Goal: Feedback & Contribution: Leave review/rating

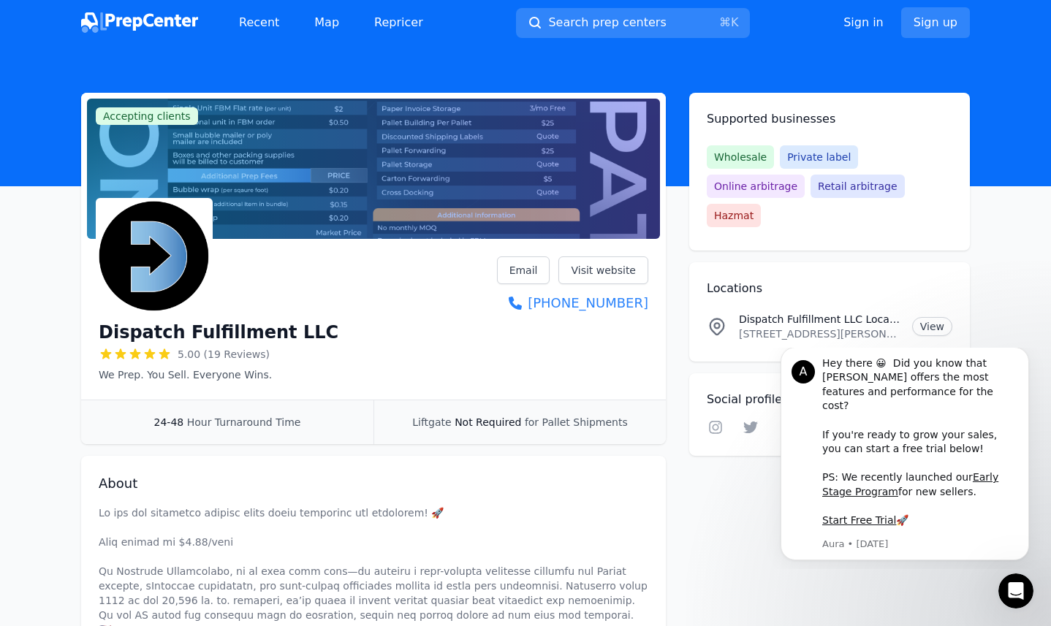
scroll to position [754, 0]
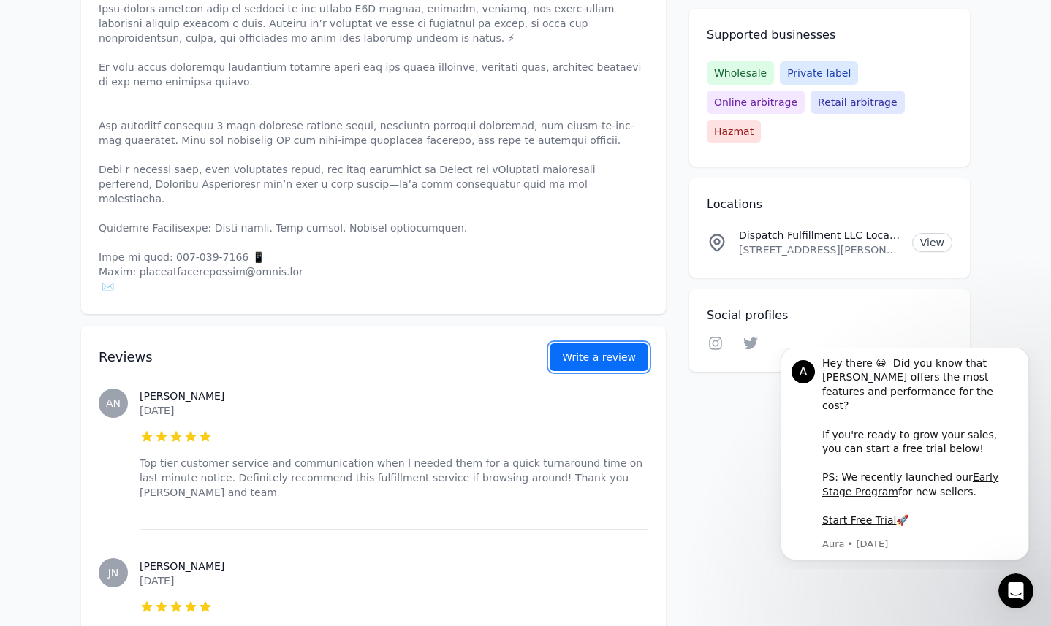
click at [566, 344] on link "Write a review" at bounding box center [599, 358] width 99 height 28
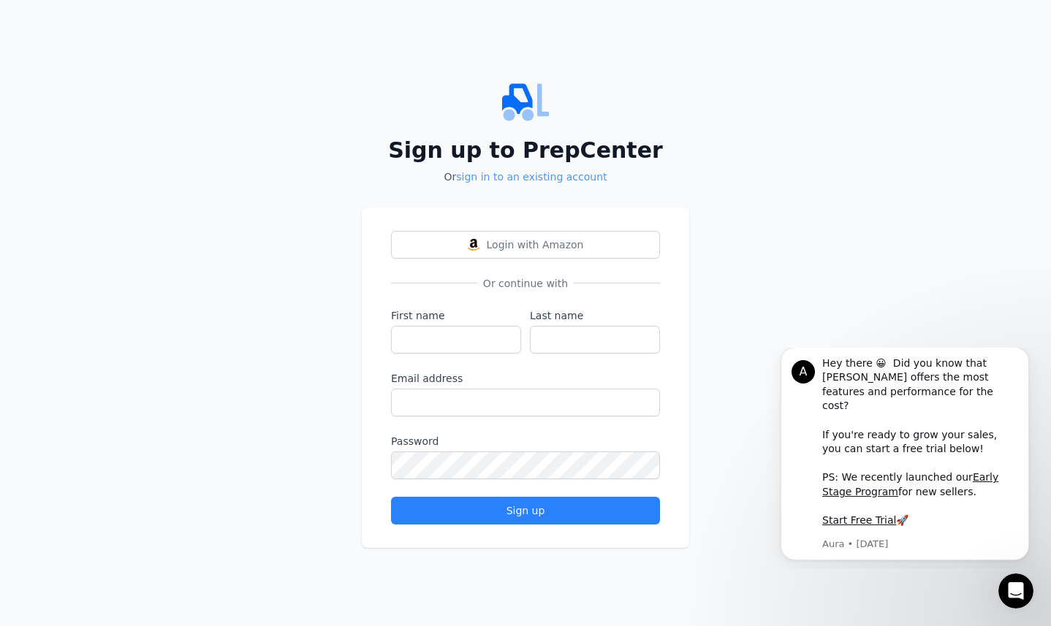
click at [534, 179] on link "sign in to an existing account" at bounding box center [531, 177] width 151 height 12
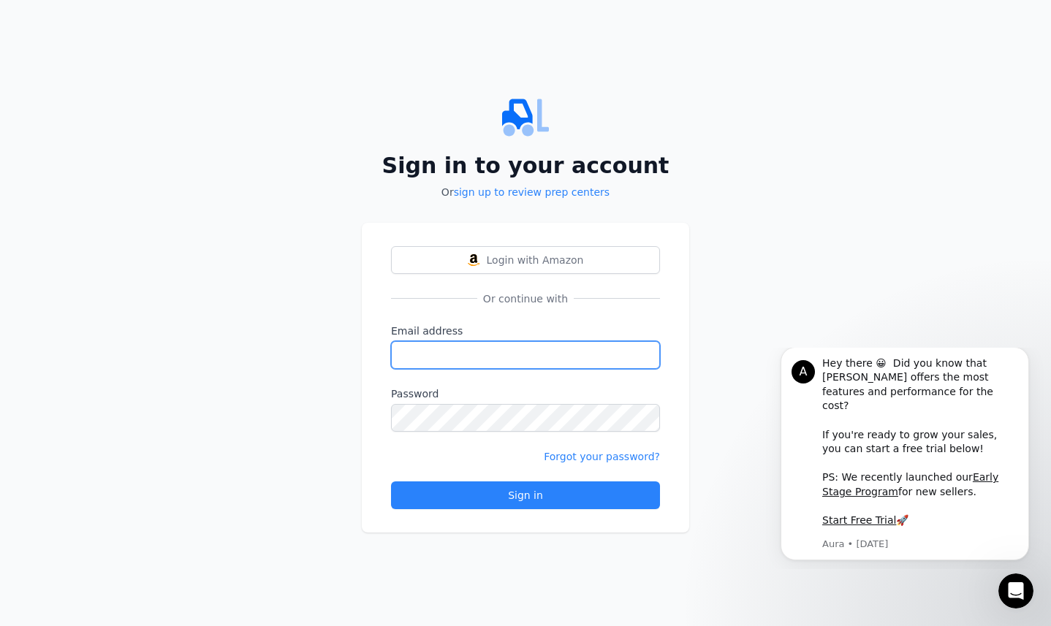
click at [493, 343] on input "Email address" at bounding box center [525, 355] width 269 height 28
click at [572, 188] on link "sign up to review prep centers" at bounding box center [532, 192] width 156 height 12
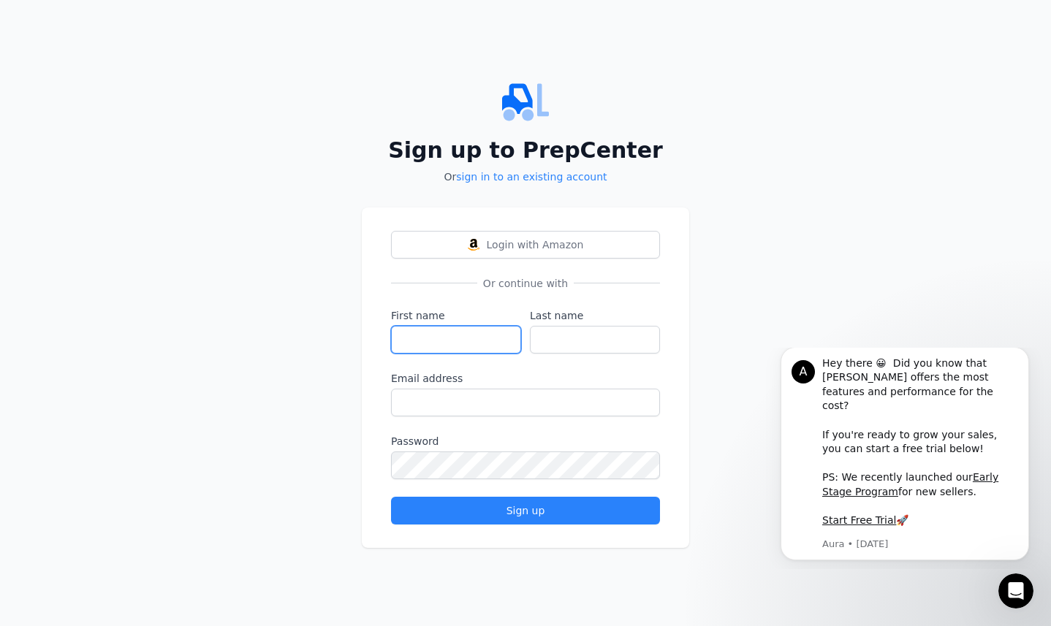
click at [466, 339] on input "First name" at bounding box center [456, 340] width 130 height 28
type input "Michael"
type input "Bova"
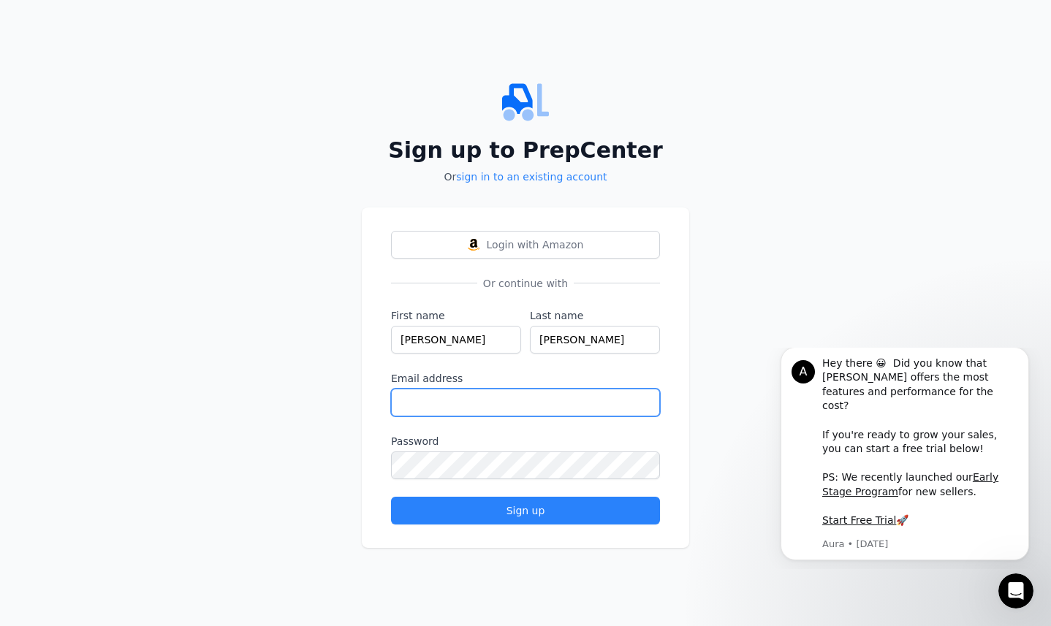
click at [474, 414] on input "Email address" at bounding box center [525, 403] width 269 height 28
type input "mike@grassfed.io"
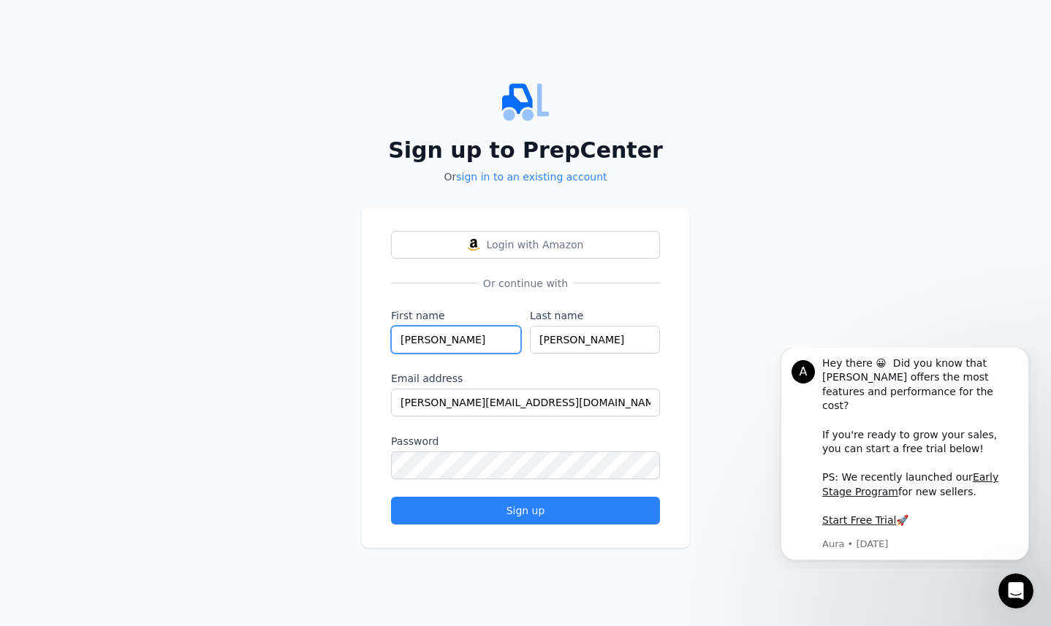
click at [461, 336] on input "Michael" at bounding box center [456, 340] width 130 height 28
type input "M"
type input "b"
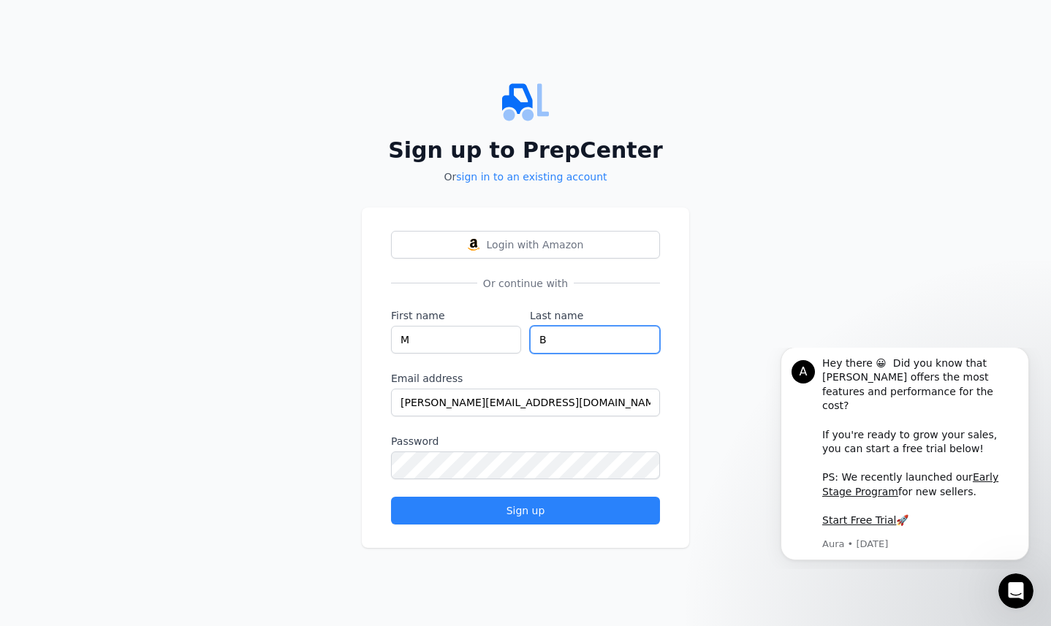
type input "B"
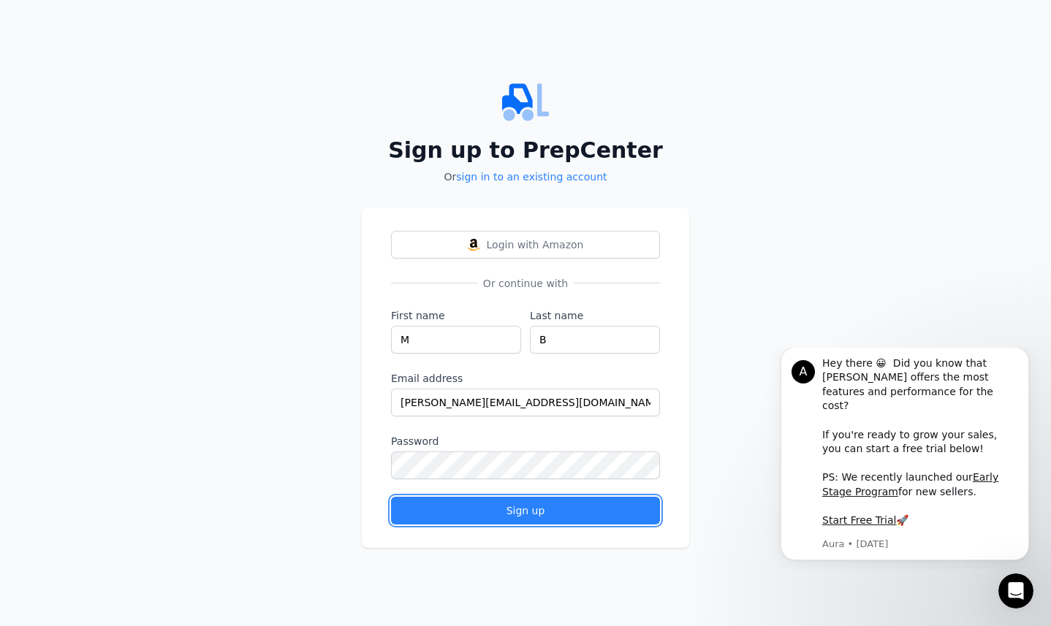
click at [450, 504] on div "Sign up" at bounding box center [526, 511] width 244 height 15
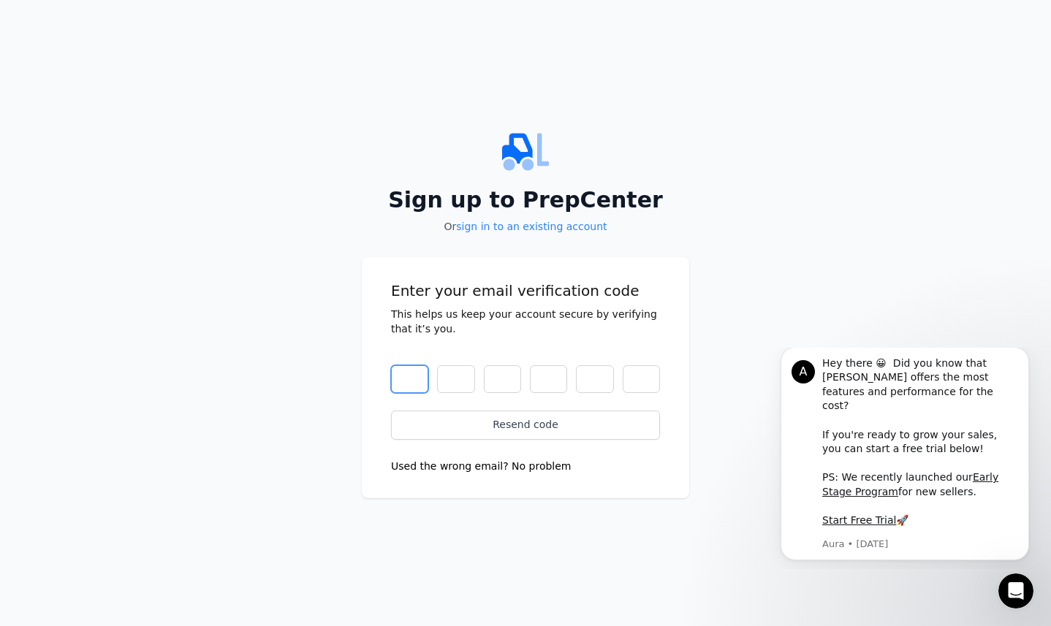
click at [408, 390] on input "text" at bounding box center [409, 380] width 37 height 28
click at [413, 389] on input "text" at bounding box center [409, 380] width 37 height 28
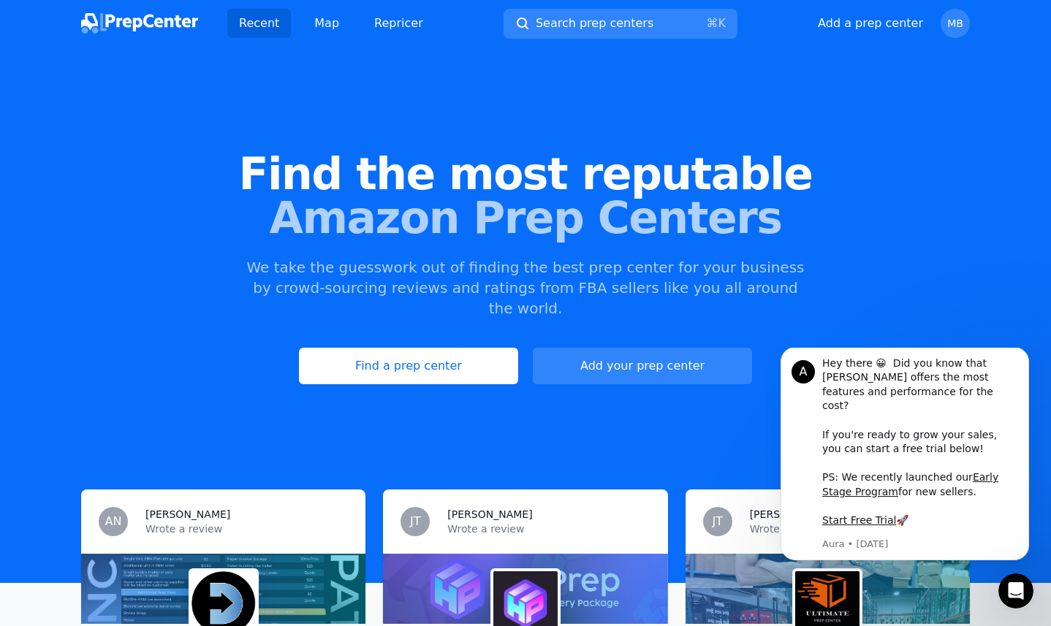
click at [425, 297] on p "We take the guesswork out of finding the best prep center for your business by …" at bounding box center [525, 287] width 561 height 61
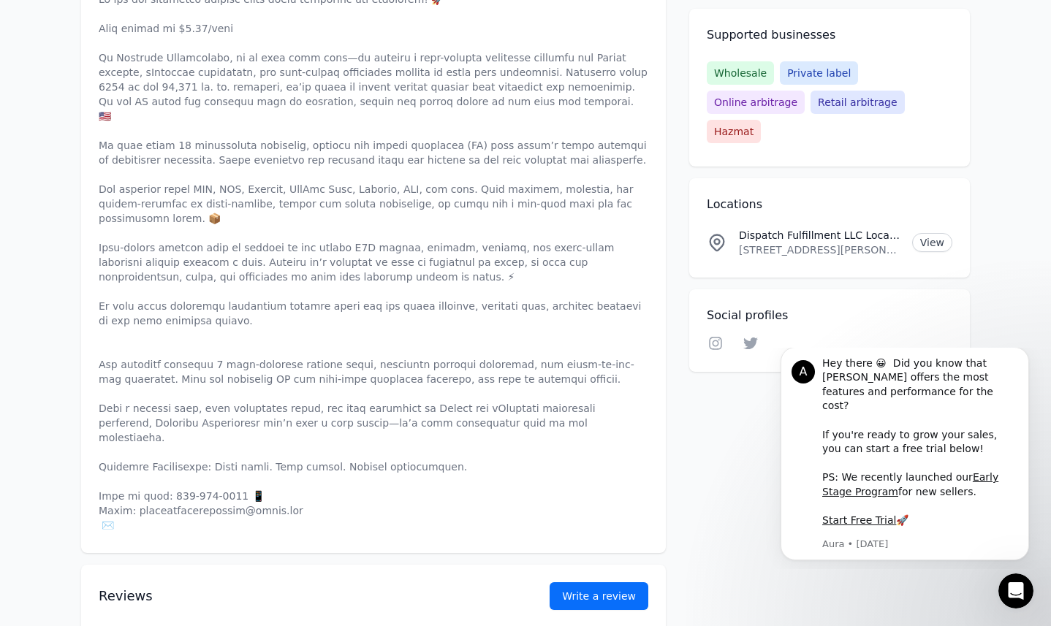
scroll to position [539, 0]
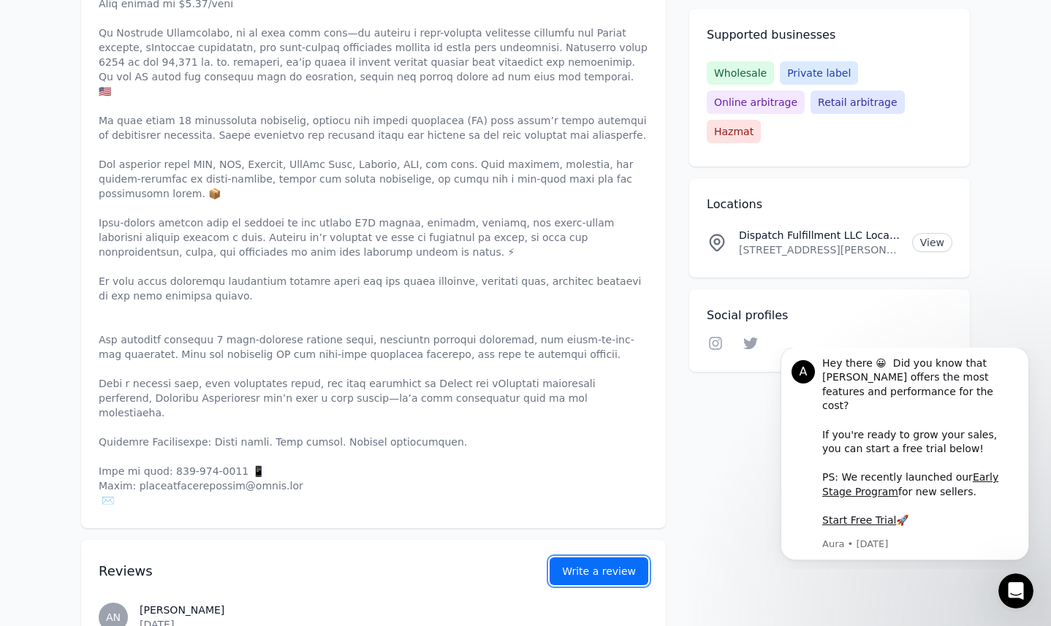
click at [607, 558] on button "Write a review" at bounding box center [599, 572] width 99 height 28
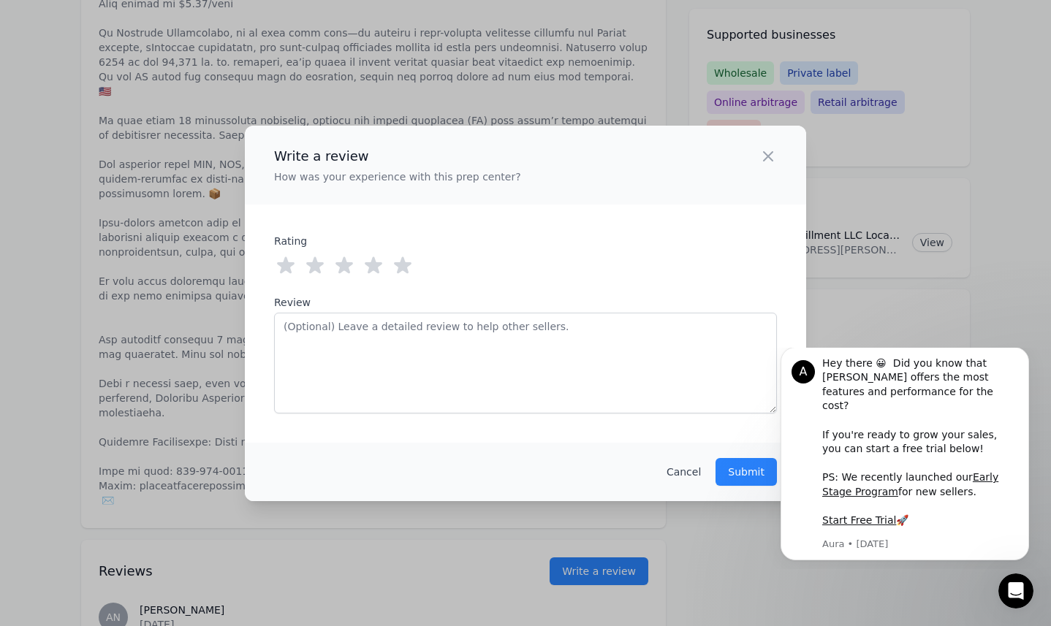
click at [409, 265] on icon at bounding box center [402, 265] width 23 height 23
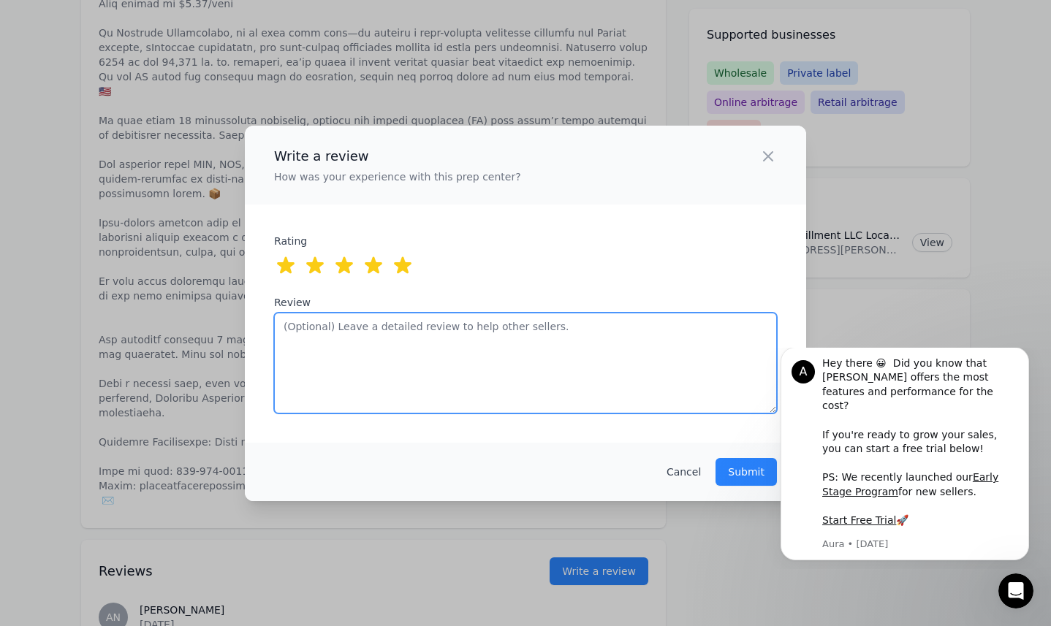
click at [443, 379] on textarea "Review" at bounding box center [525, 363] width 503 height 101
click at [537, 358] on textarea "Review" at bounding box center [525, 363] width 503 height 101
type textarea "Great service"
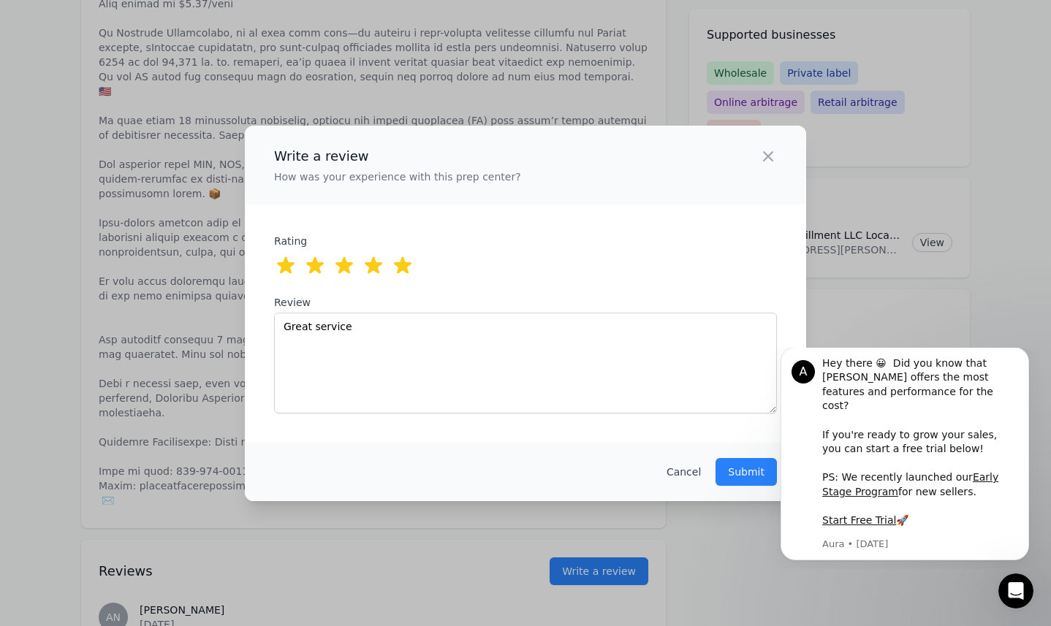
click at [495, 85] on div "Write a review How was your experience with this prep center? Close panel ratin…" at bounding box center [525, 313] width 1051 height 626
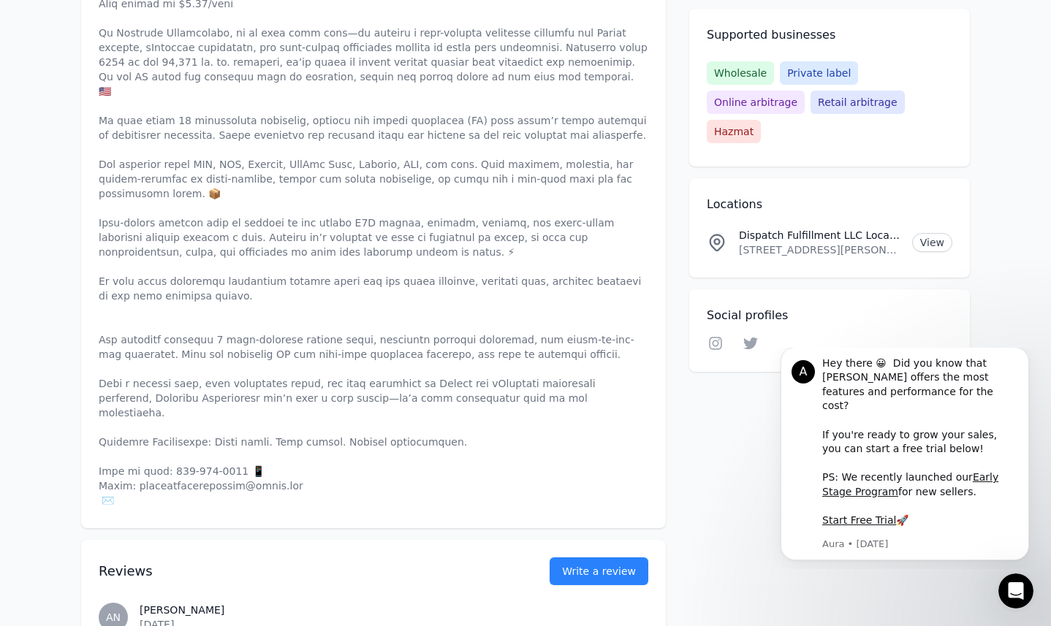
click at [175, 442] on p at bounding box center [374, 237] width 550 height 541
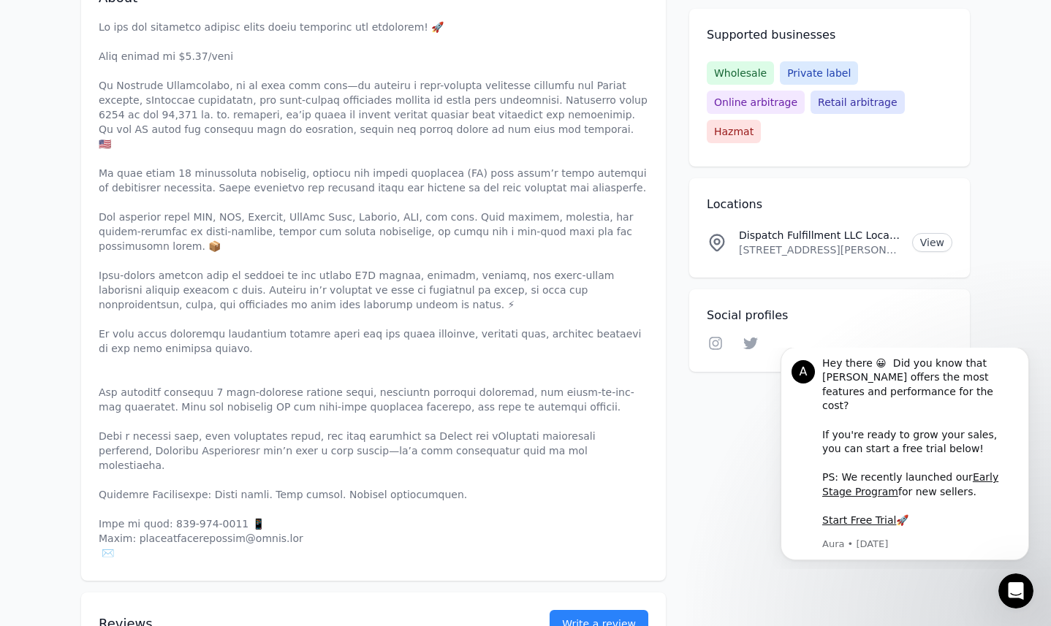
scroll to position [488, 0]
click at [610, 610] on button "Write a review" at bounding box center [599, 624] width 99 height 28
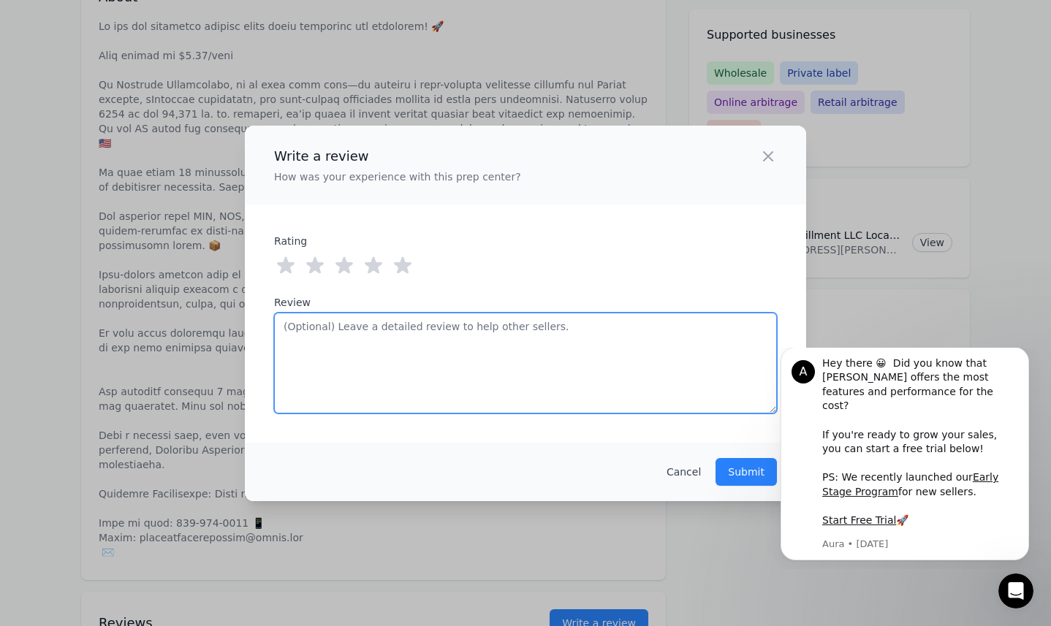
click at [520, 373] on textarea "Review" at bounding box center [525, 363] width 503 height 101
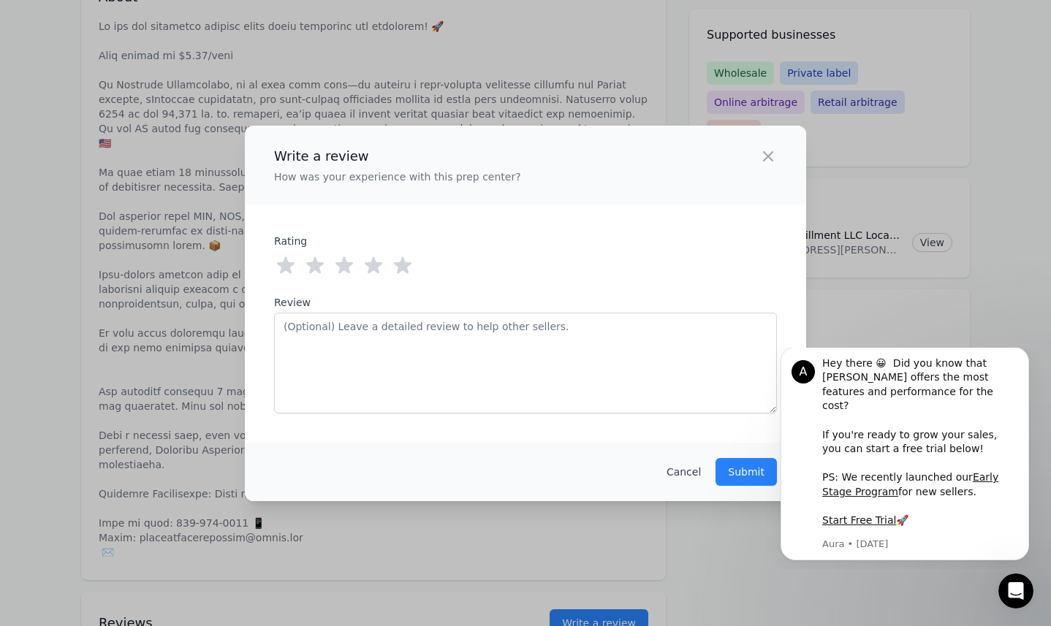
click at [400, 268] on icon at bounding box center [403, 265] width 18 height 17
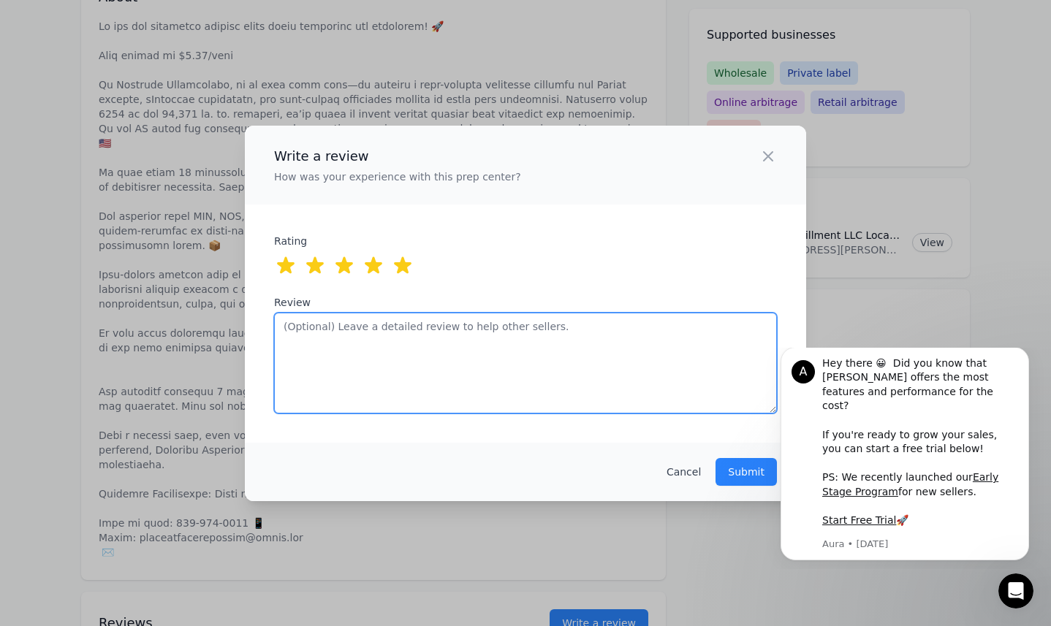
click at [421, 368] on textarea "Review" at bounding box center [525, 363] width 503 height 101
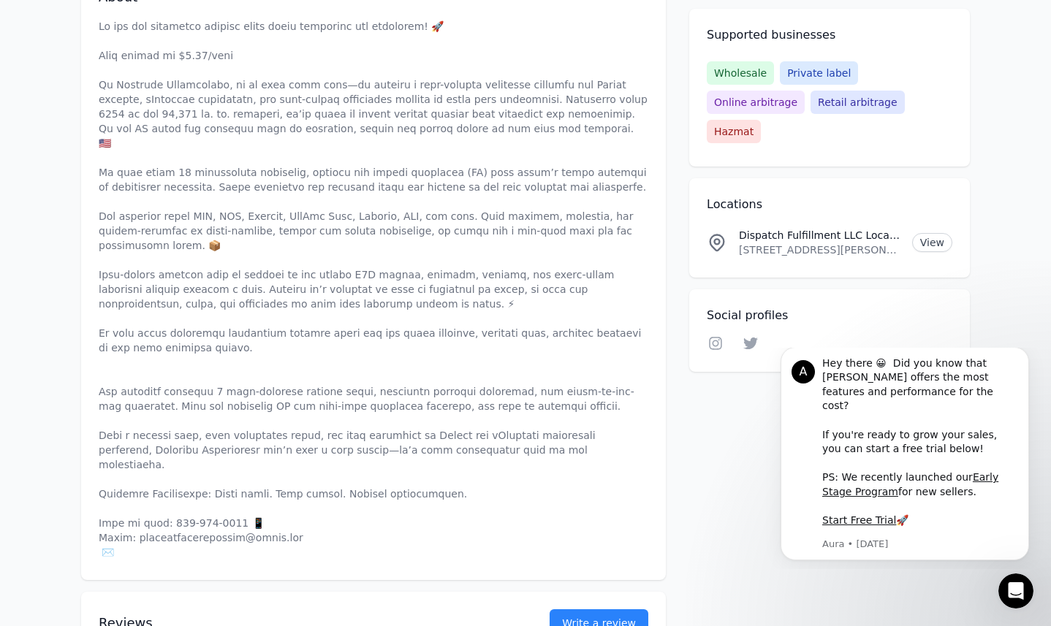
click at [145, 333] on div "Write a review How was your experience with this prep center? Close panel ratin…" at bounding box center [525, 313] width 1051 height 626
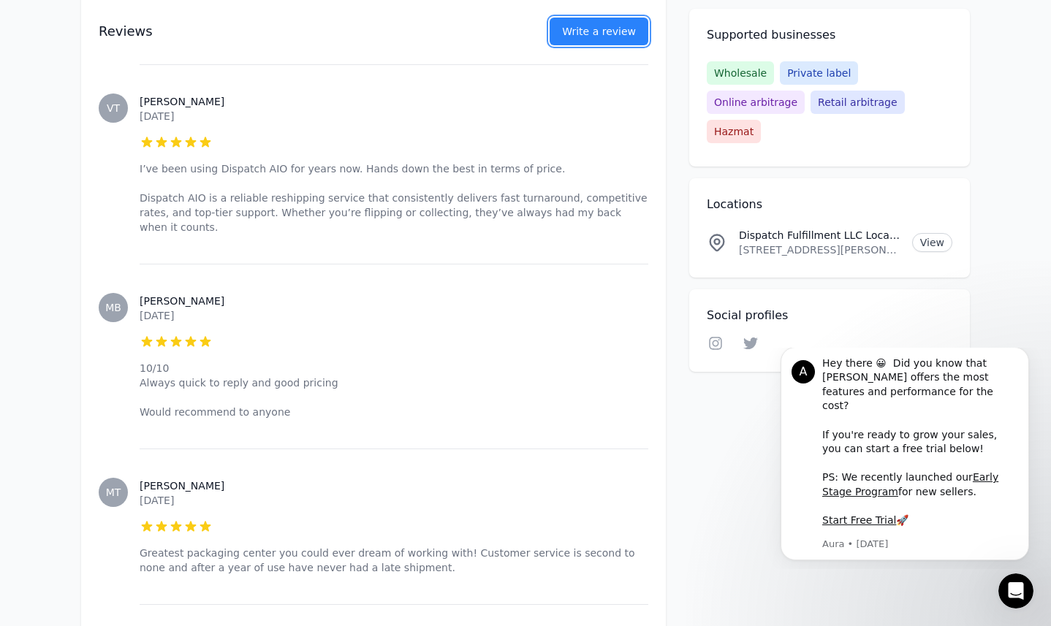
scroll to position [1669, 0]
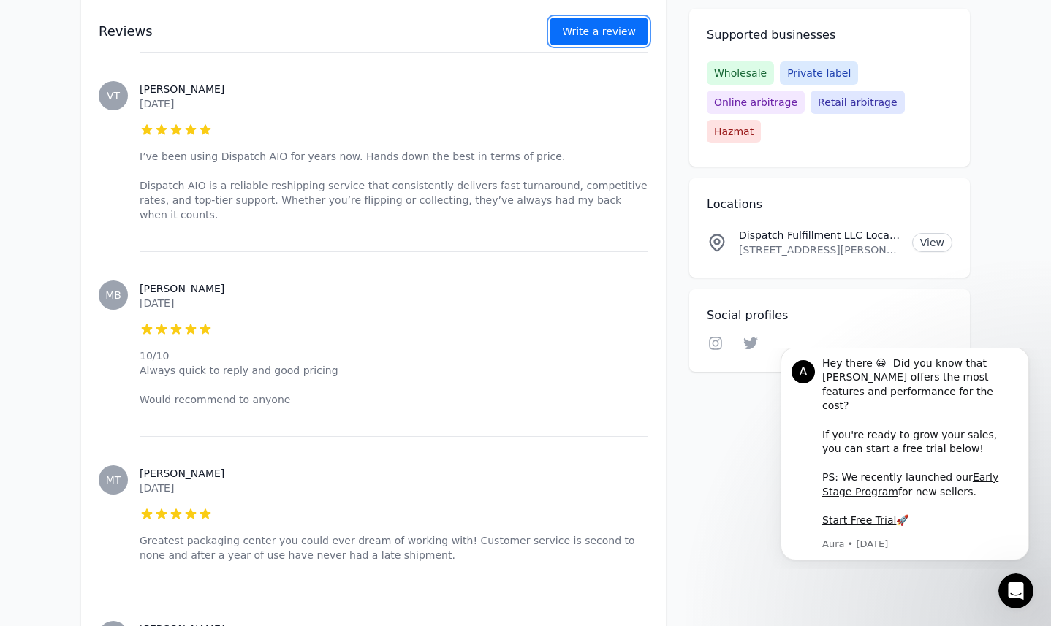
click at [589, 31] on button "Write a review" at bounding box center [599, 32] width 99 height 28
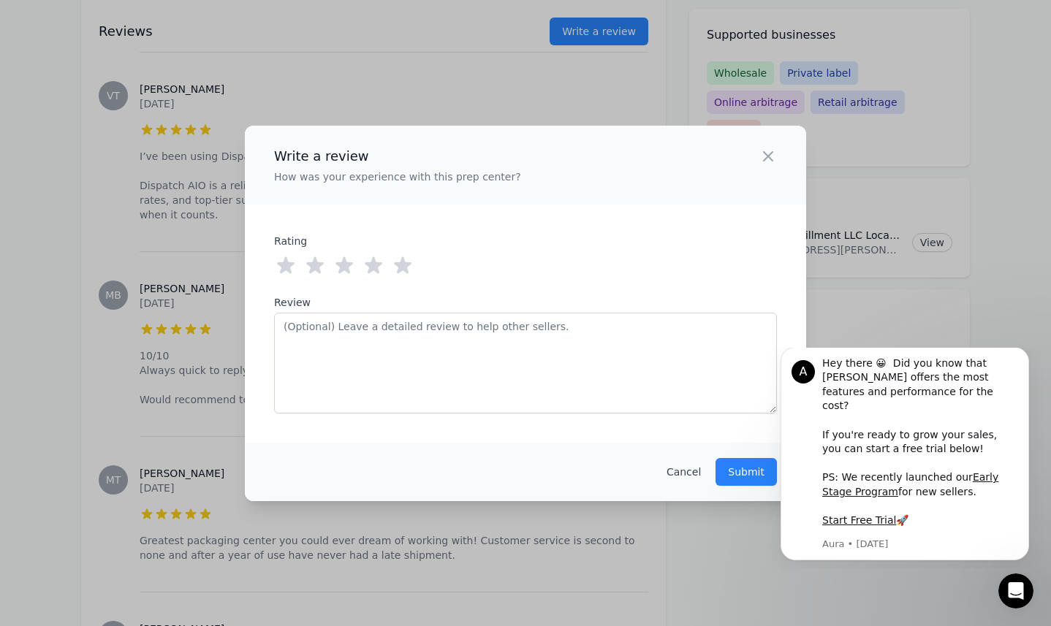
click at [401, 270] on icon at bounding box center [403, 265] width 18 height 17
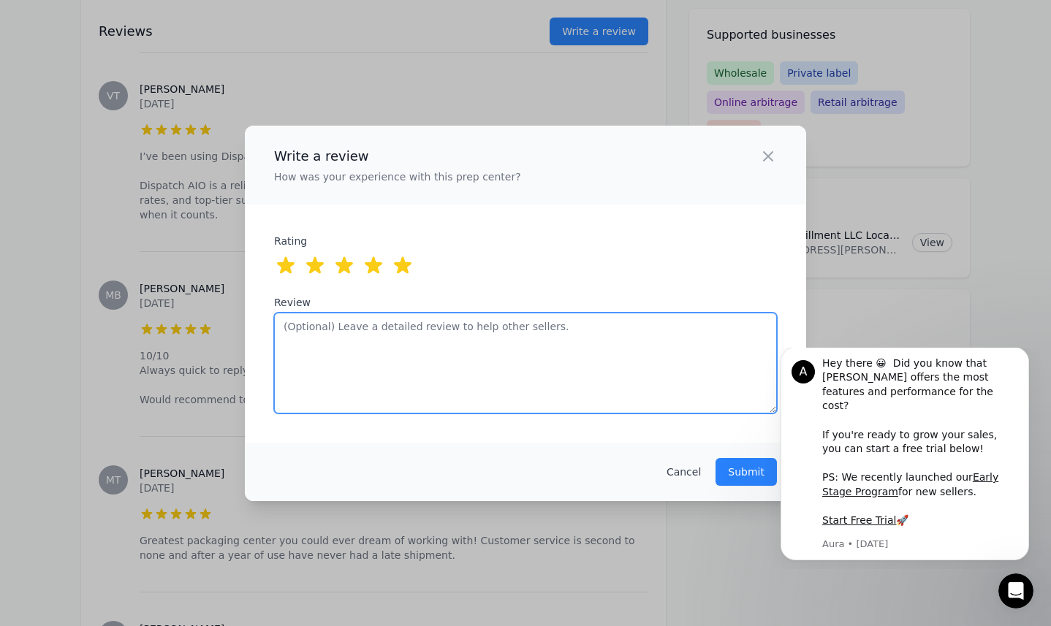
click at [428, 355] on textarea "Review" at bounding box center [525, 363] width 503 height 101
click at [459, 327] on textarea "Great service! Responsive and incredibly helpful at a reasonable cost." at bounding box center [525, 363] width 503 height 101
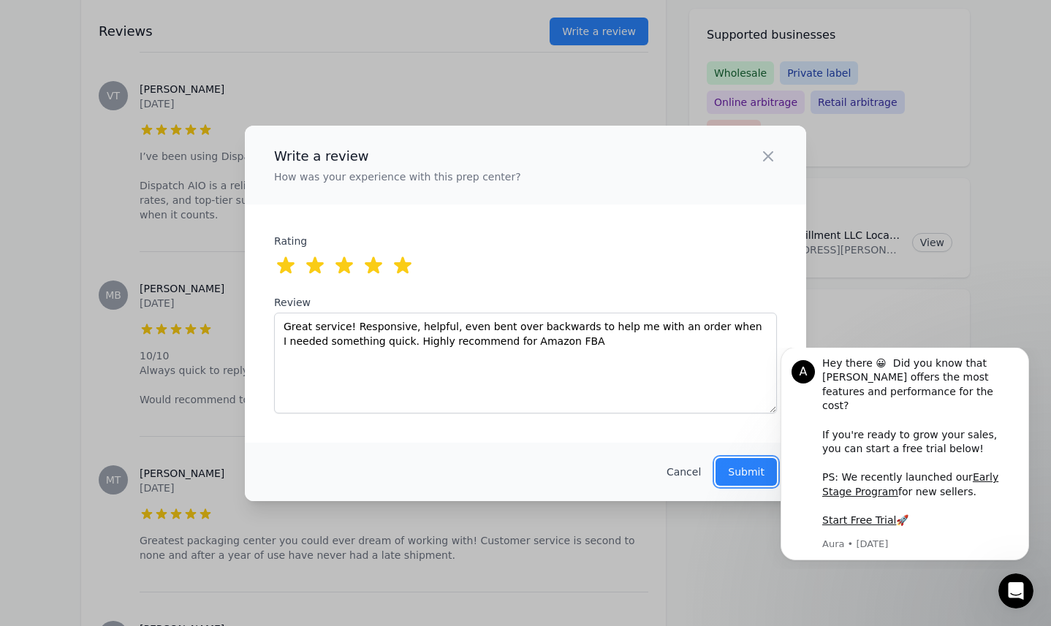
drag, startPoint x: 743, startPoint y: 474, endPoint x: 504, endPoint y: 268, distance: 315.7
click at [505, 269] on div "Write a review How was your experience with this prep center? Close panel ratin…" at bounding box center [525, 314] width 561 height 376
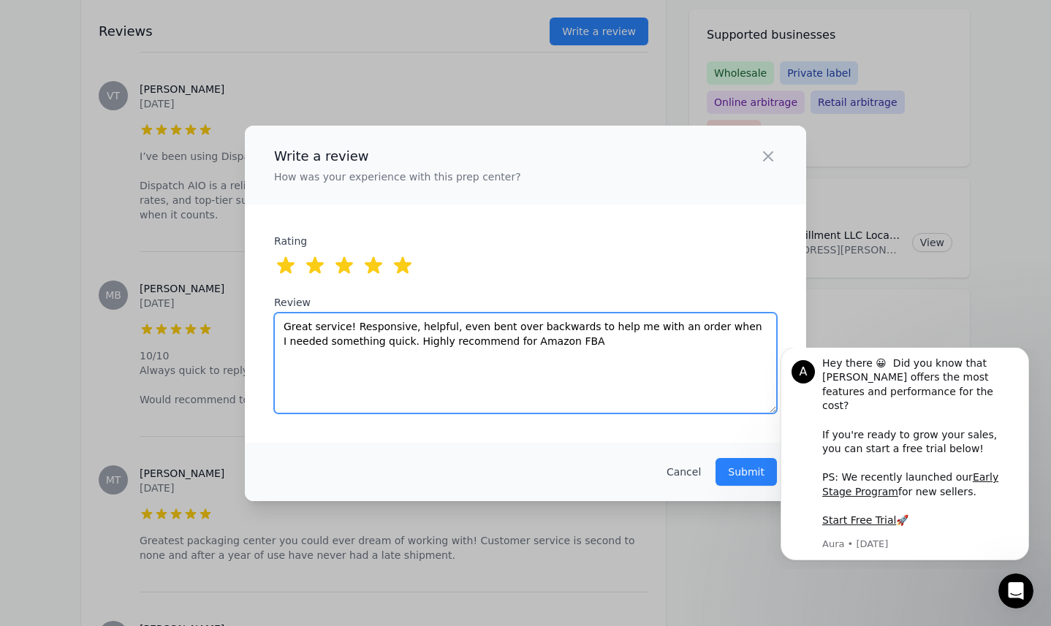
click at [499, 338] on textarea "Great service! Responsive, helpful, even bent over backwards to help me with an…" at bounding box center [525, 363] width 503 height 101
type textarea "Great service! Responsive, helpful, even bent over backwards to help me with an…"
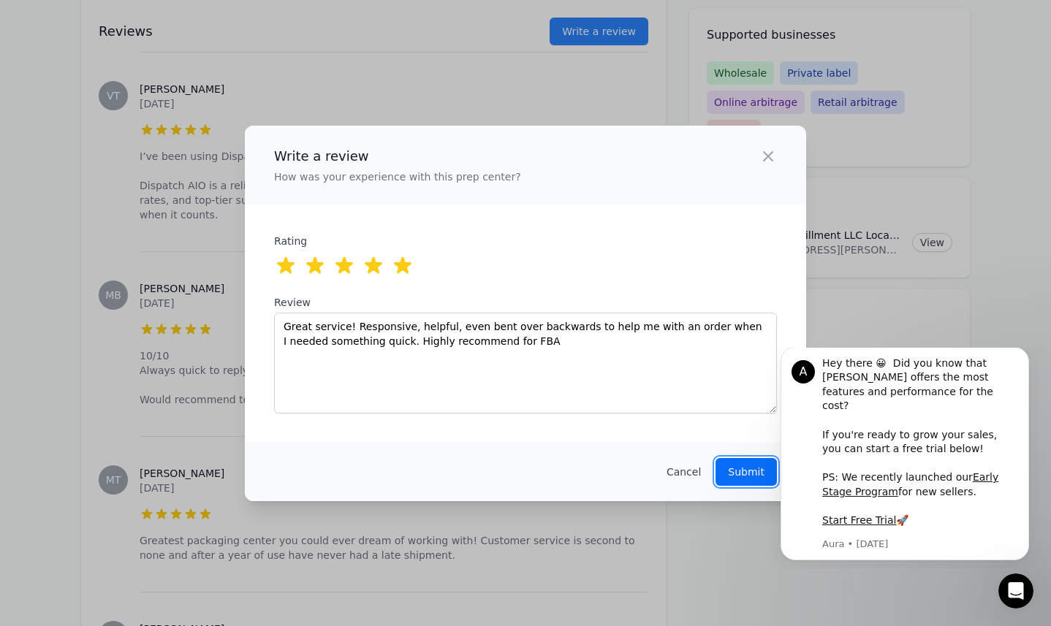
click at [742, 469] on p "Submit" at bounding box center [746, 472] width 37 height 15
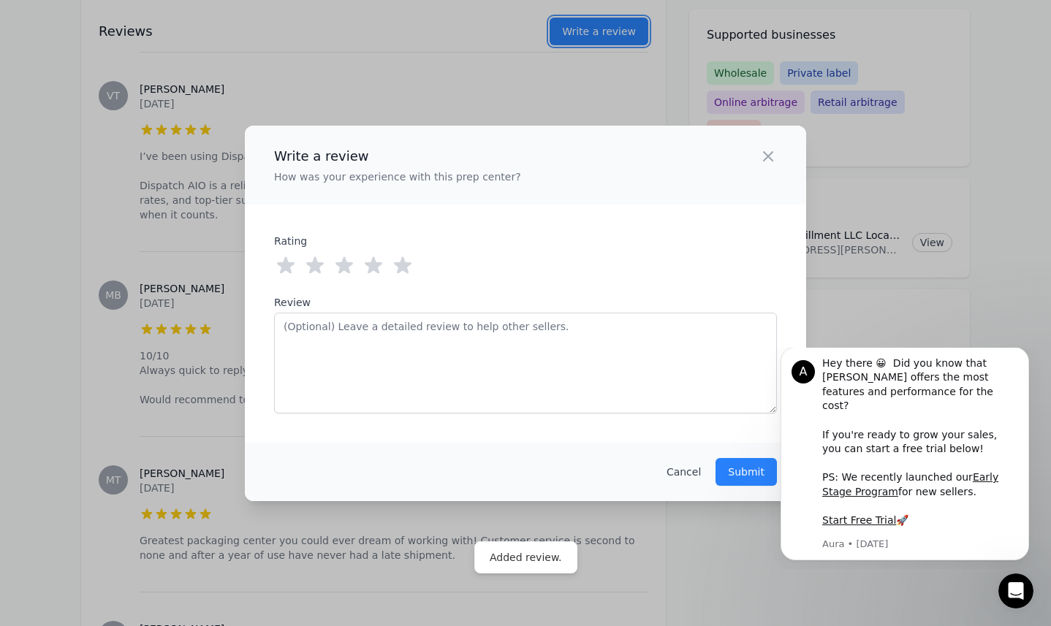
scroll to position [1825, 0]
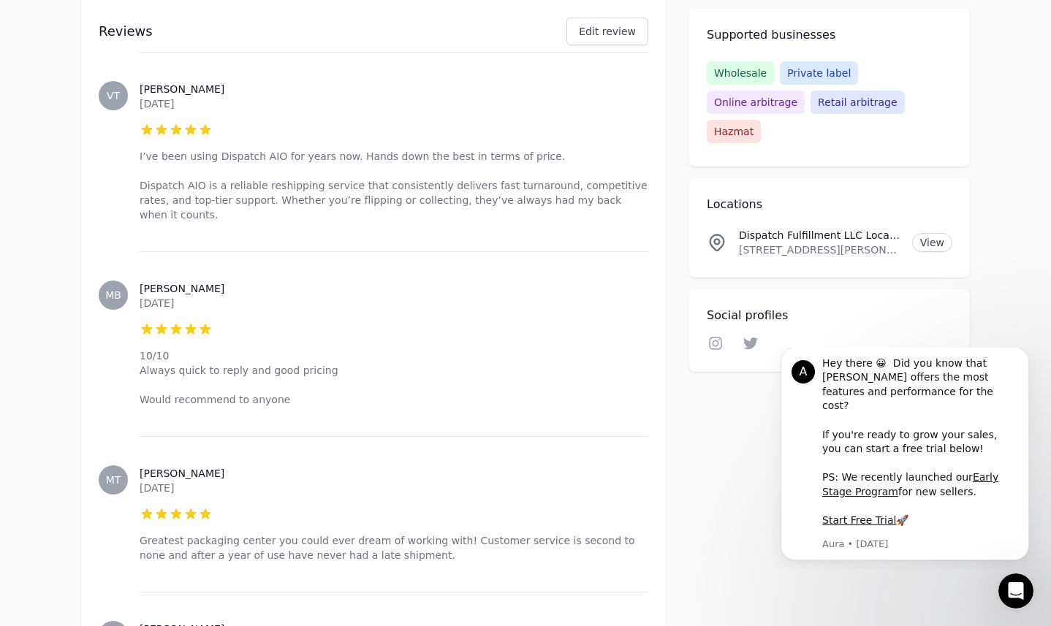
click at [499, 149] on p "I’ve been using Dispatch AIO for years now. Hands down the best in terms of pri…" at bounding box center [394, 185] width 509 height 73
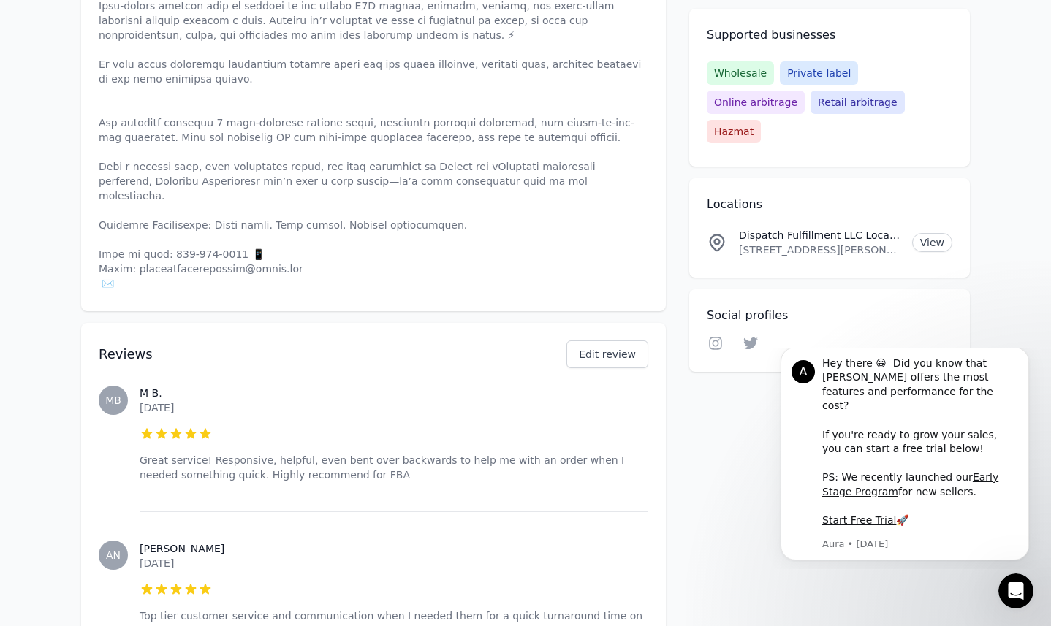
scroll to position [0, 0]
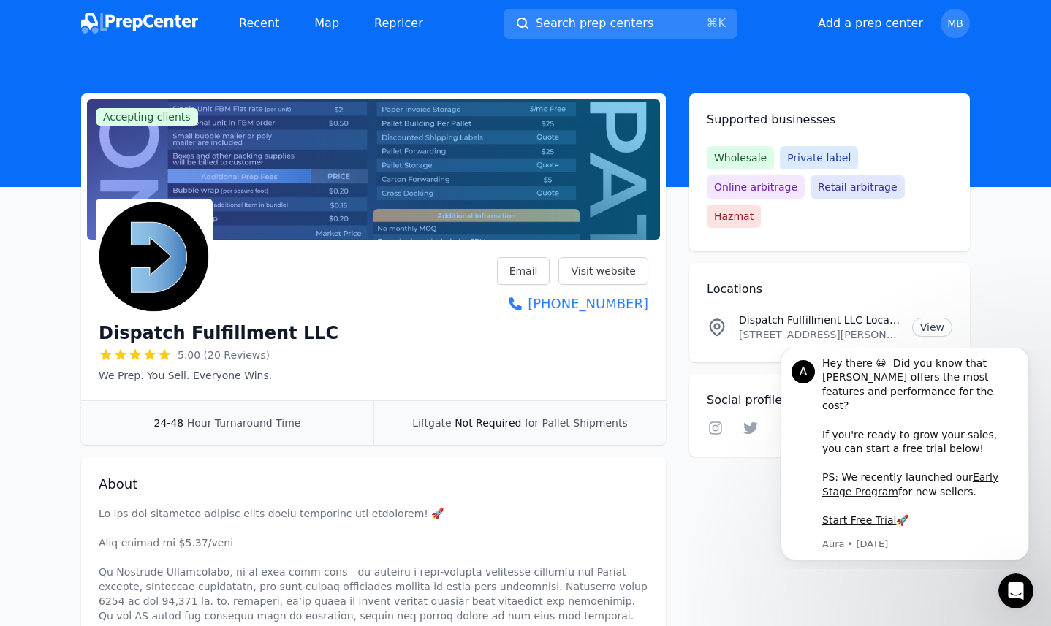
click at [390, 187] on div at bounding box center [373, 169] width 573 height 140
click at [811, 189] on span "Retail arbitrage" at bounding box center [858, 186] width 94 height 23
click at [158, 18] on img at bounding box center [139, 23] width 117 height 20
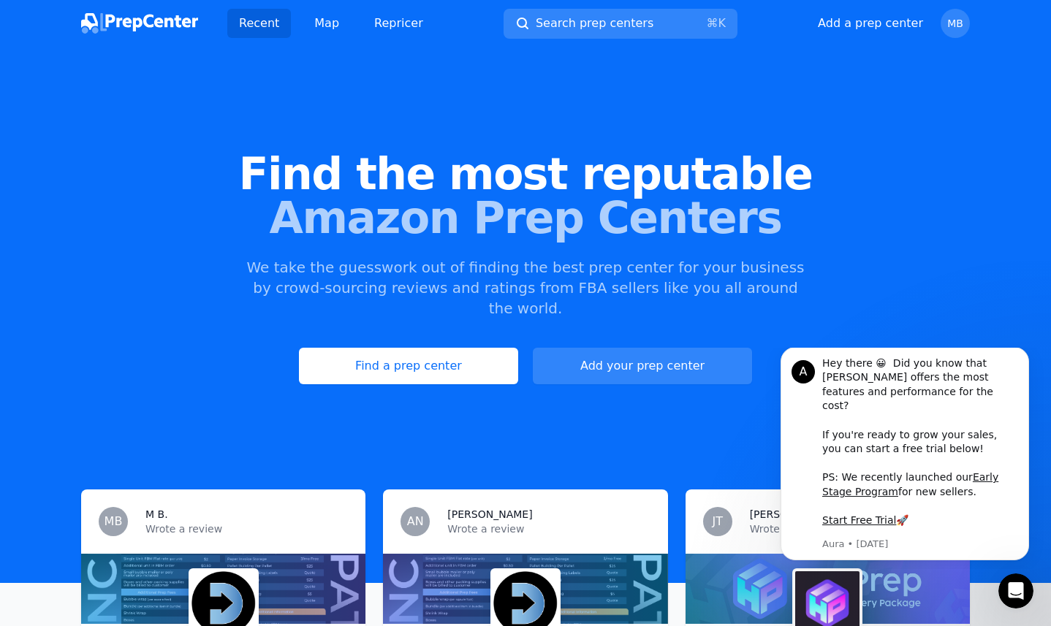
click at [444, 369] on div "Find the most reputable Amazon Prep Centers We take the guesswork out of findin…" at bounding box center [525, 268] width 1051 height 396
click at [432, 348] on link "Find a prep center" at bounding box center [408, 366] width 219 height 37
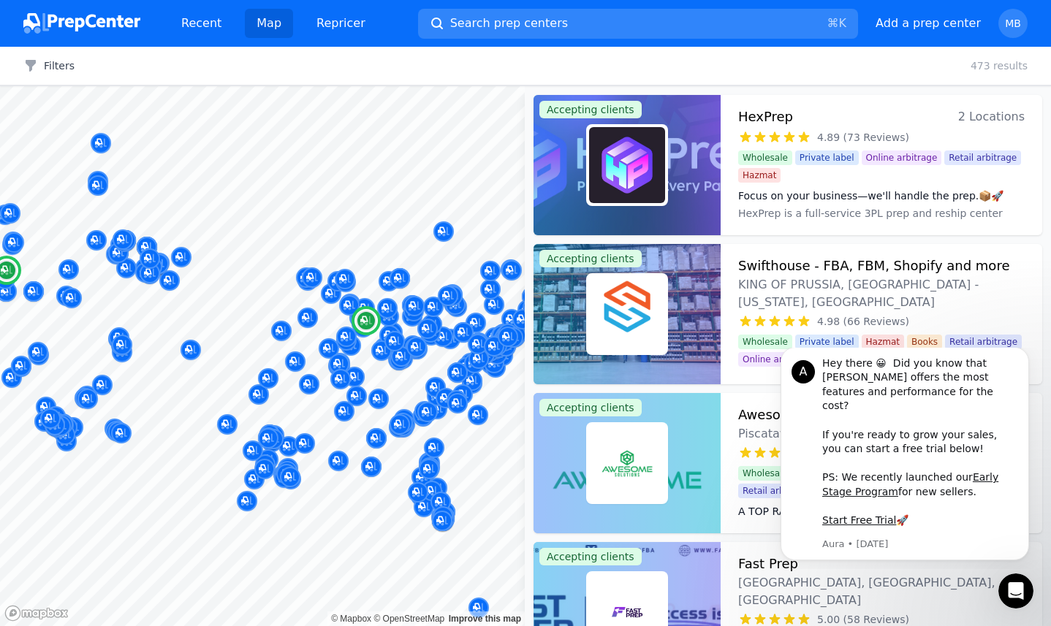
click at [854, 192] on dt "Focus on your business—we'll handle the prep.📦🚀" at bounding box center [881, 196] width 287 height 15
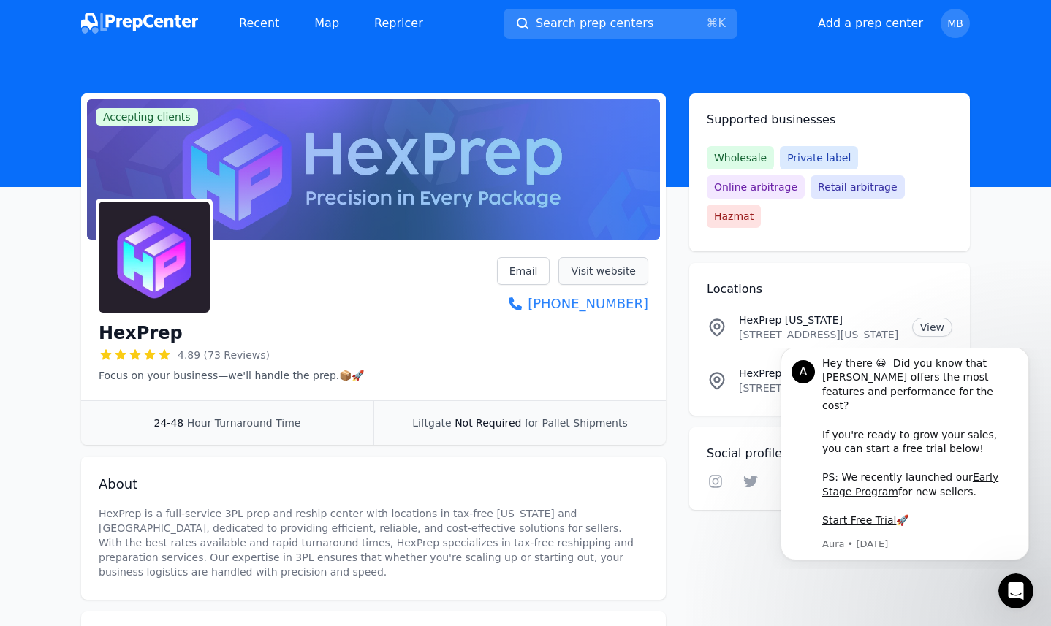
click at [594, 270] on link "Visit website" at bounding box center [603, 271] width 90 height 28
click at [276, 375] on p "Focus on your business—we'll handle the prep.📦🚀" at bounding box center [231, 375] width 265 height 15
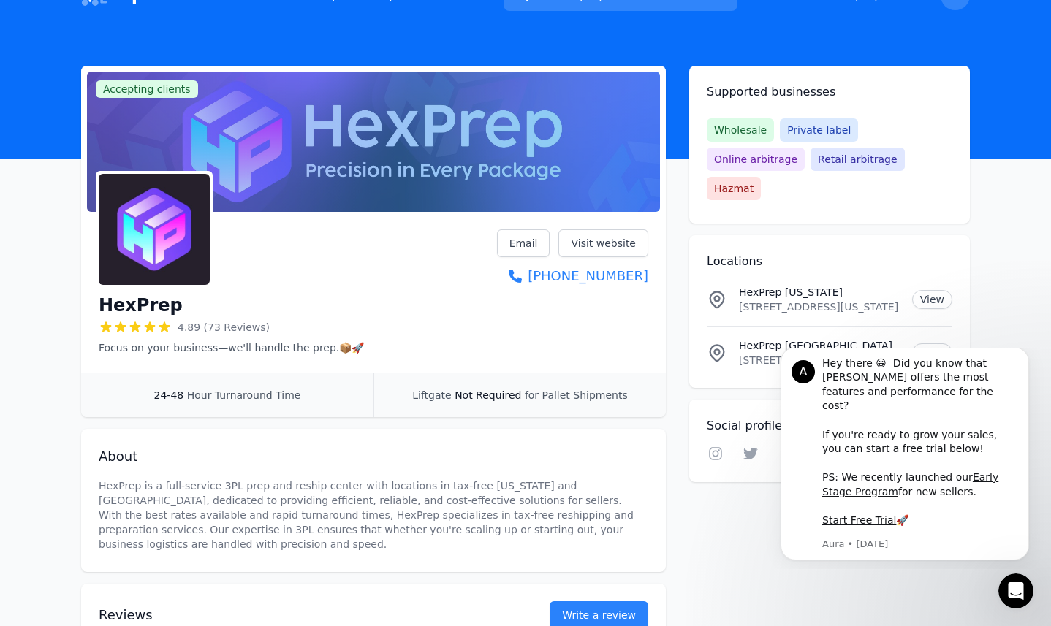
scroll to position [21, 0]
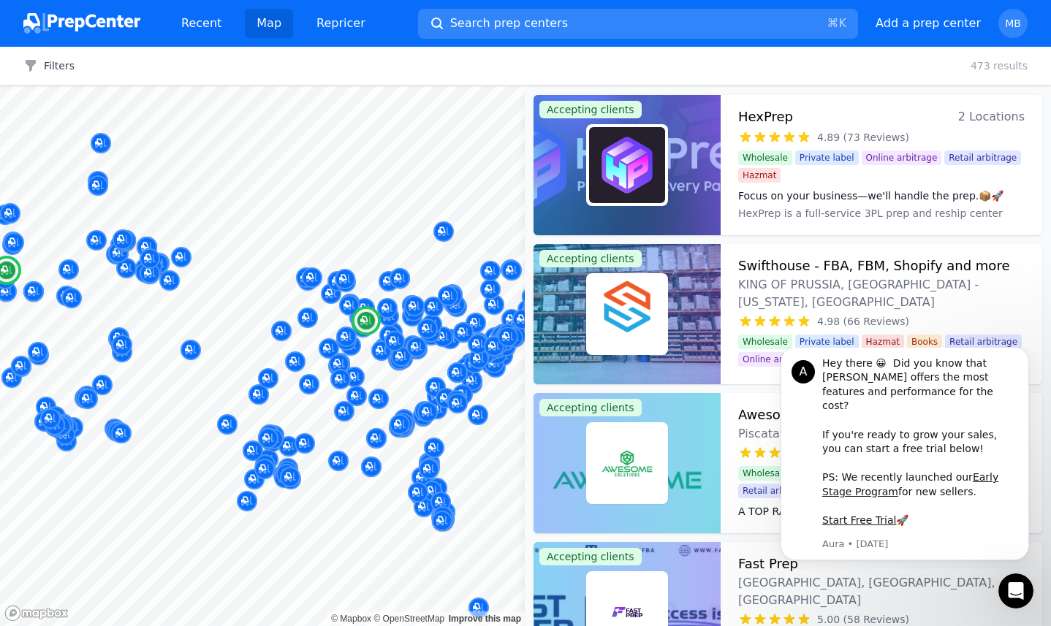
click at [882, 154] on span "Online arbitrage" at bounding box center [902, 158] width 80 height 15
